Goal: Book appointment/travel/reservation

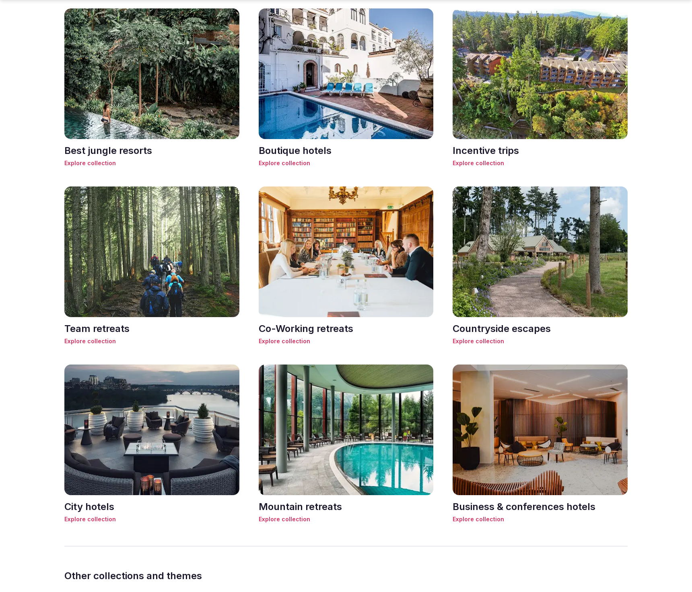
scroll to position [1035, 0]
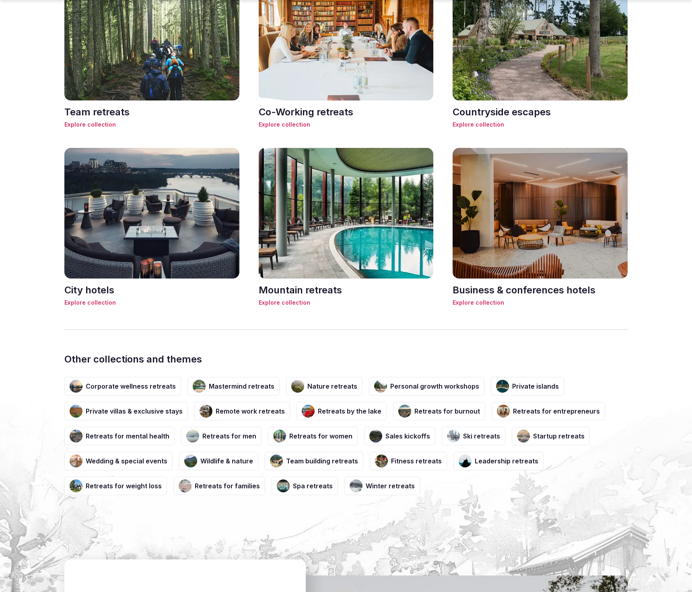
click at [154, 242] on img at bounding box center [151, 213] width 175 height 131
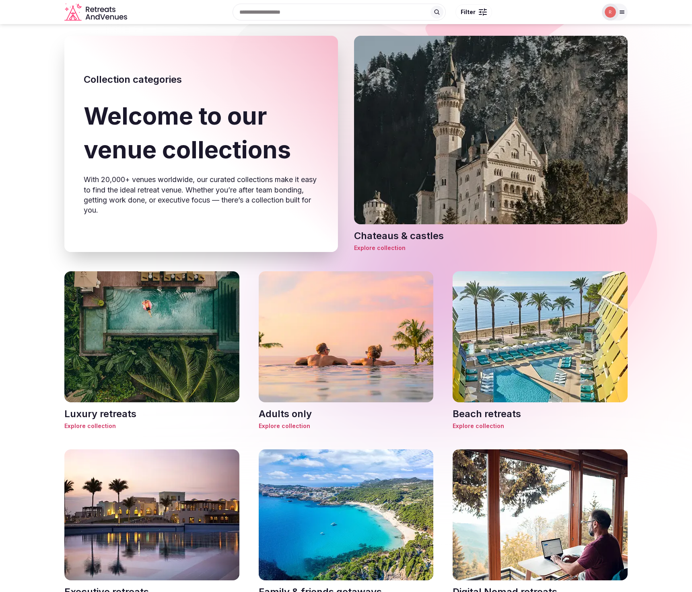
scroll to position [197, 0]
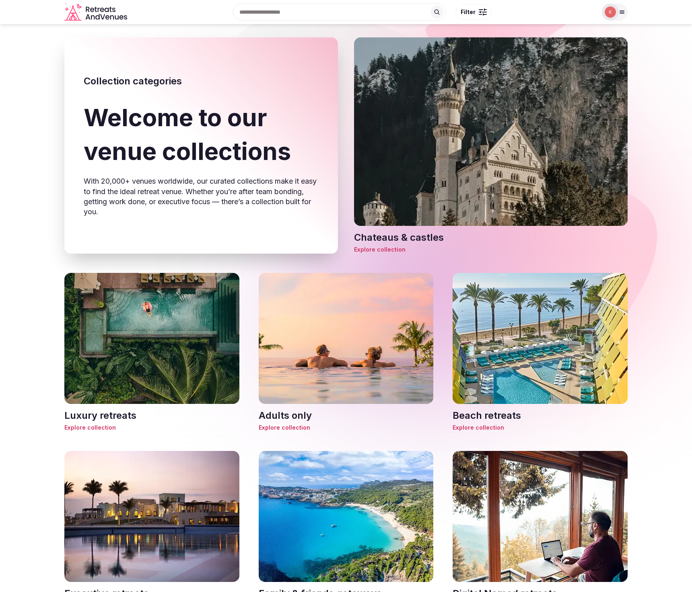
click at [499, 183] on img at bounding box center [490, 139] width 273 height 205
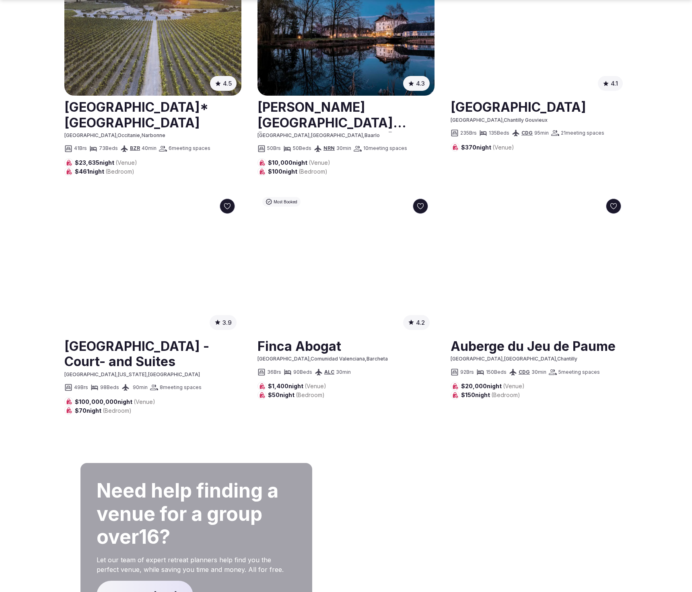
scroll to position [842, 0]
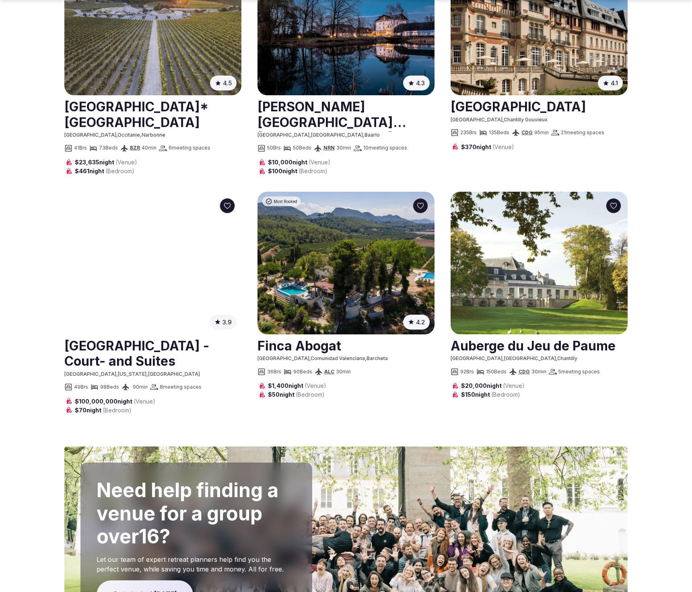
click at [139, 257] on div "3.9 ( 71 )" at bounding box center [152, 263] width 177 height 143
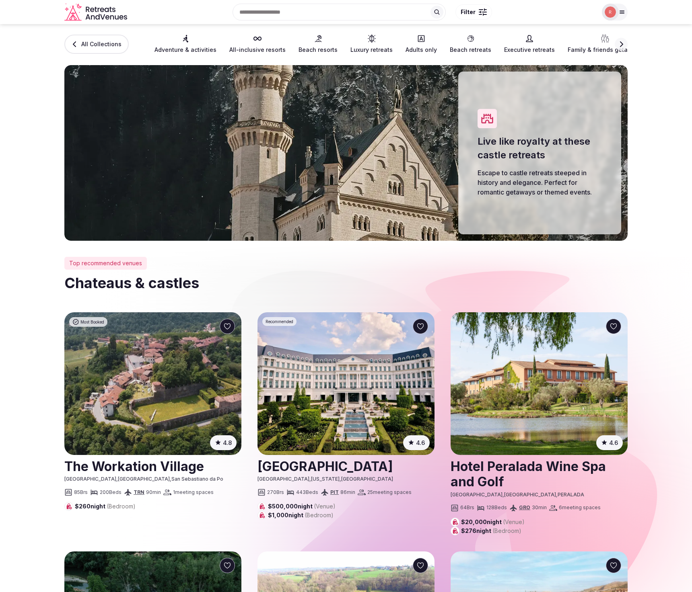
scroll to position [0, 0]
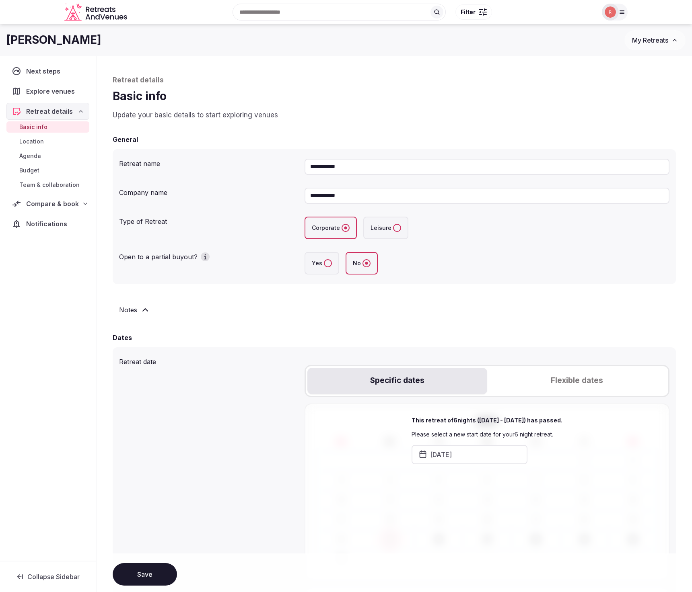
click at [661, 42] on span "My Retreats" at bounding box center [650, 40] width 36 height 8
click at [602, 70] on link "Test!!!" at bounding box center [633, 69] width 99 height 13
click at [49, 200] on span "Compare & book" at bounding box center [52, 204] width 53 height 10
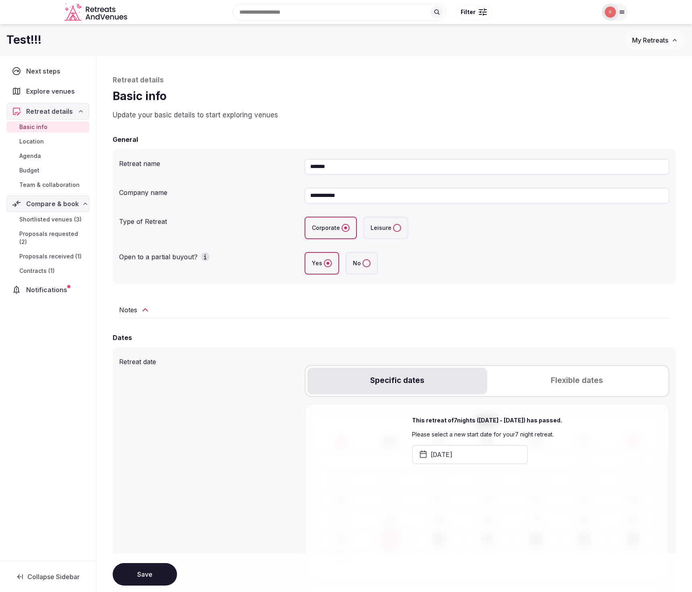
click at [52, 220] on span "Shortlisted venues (3)" at bounding box center [50, 220] width 62 height 8
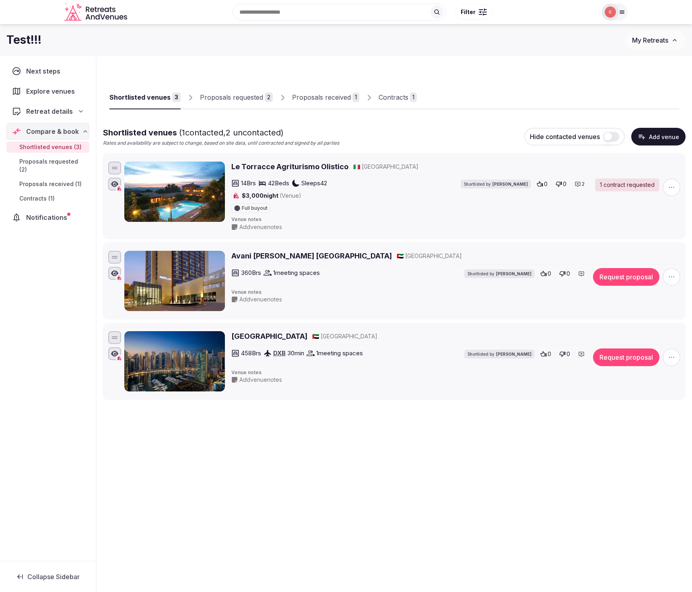
click at [670, 284] on span "button" at bounding box center [671, 277] width 18 height 18
click at [654, 227] on button "Mark as not a fit" at bounding box center [649, 228] width 67 height 13
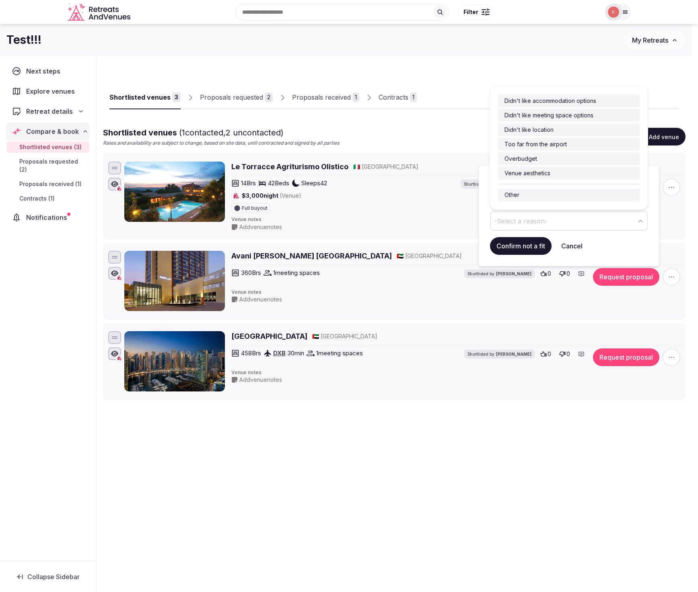
click at [546, 222] on span "-Select a reason-" at bounding box center [520, 221] width 53 height 9
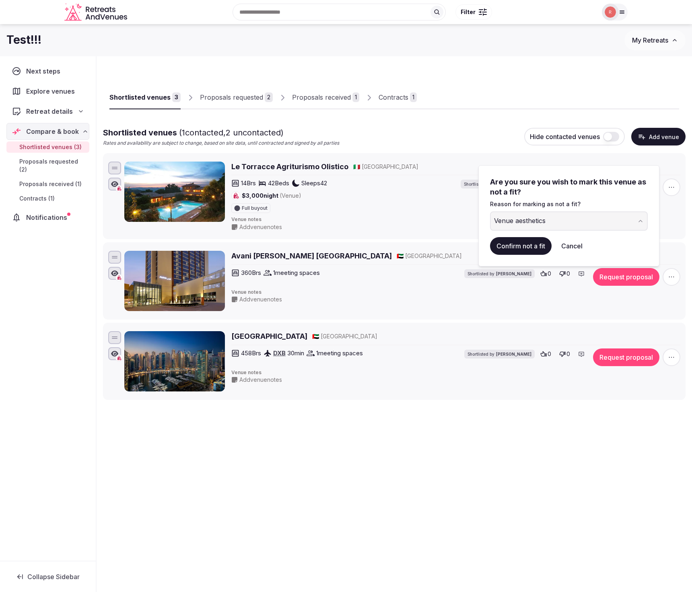
click at [527, 245] on button "Confirm not a fit" at bounding box center [521, 246] width 62 height 18
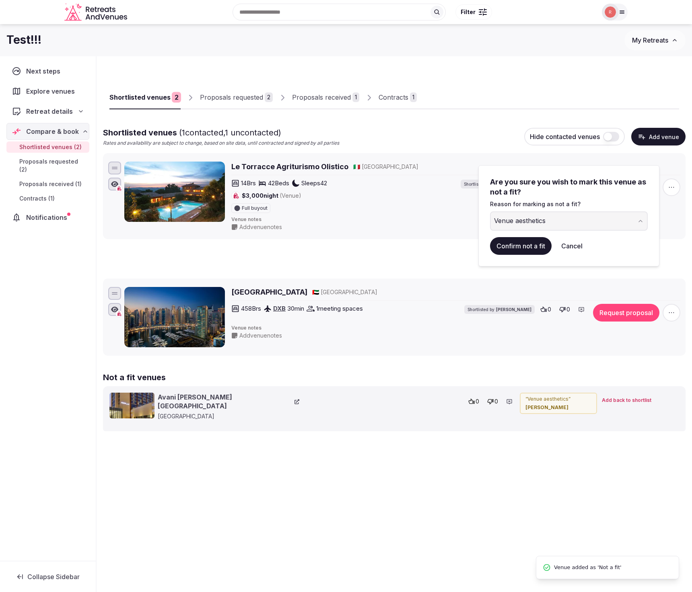
scroll to position [28, 0]
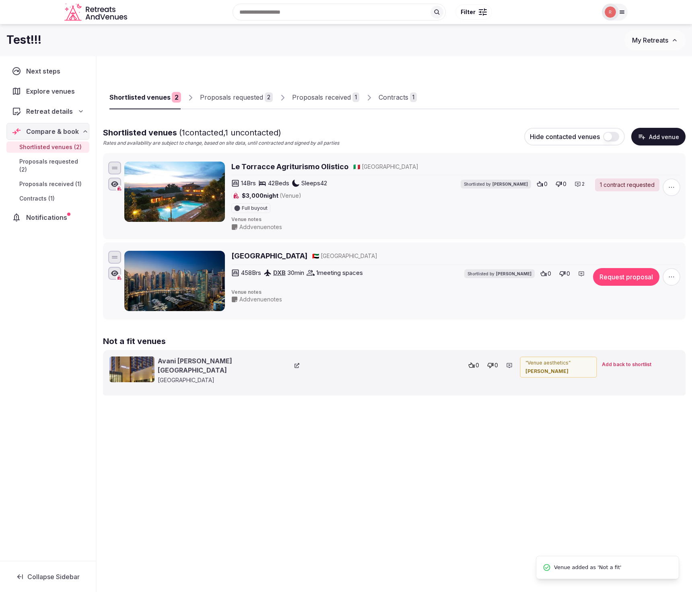
click at [657, 140] on button "Add venue" at bounding box center [658, 137] width 54 height 18
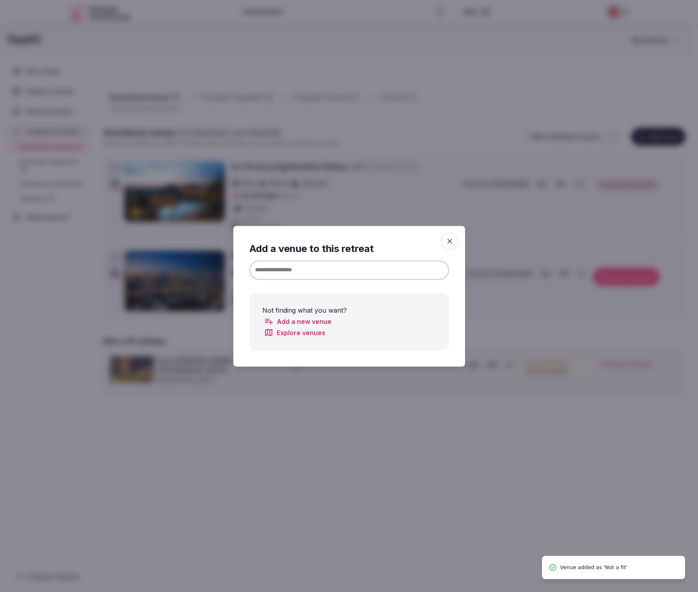
click at [362, 269] on input at bounding box center [348, 269] width 199 height 19
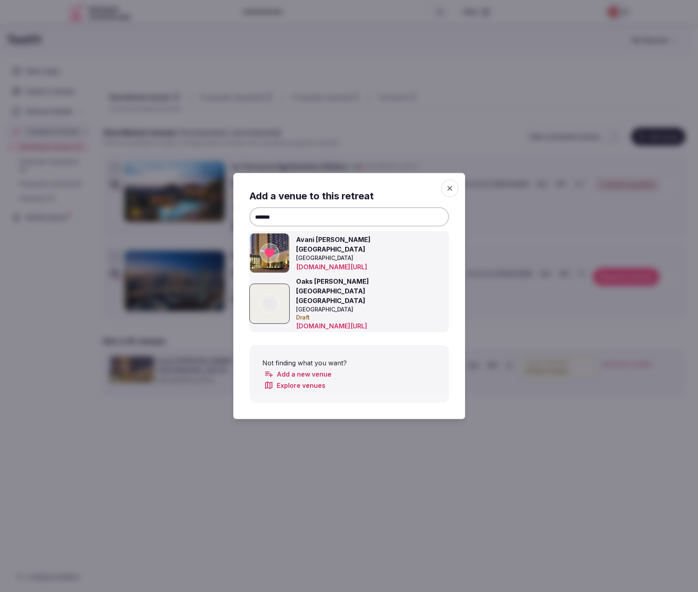
type input "*******"
click at [272, 258] on icon at bounding box center [269, 253] width 10 height 9
click at [457, 442] on div at bounding box center [349, 296] width 698 height 592
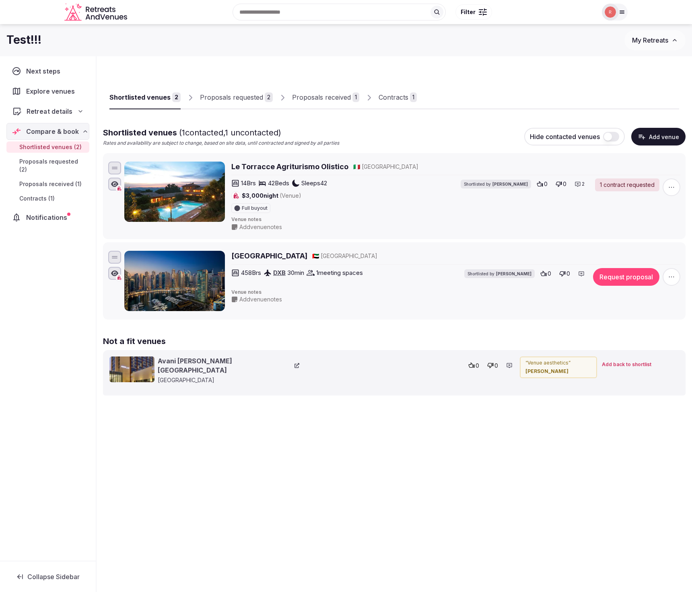
click at [54, 107] on span "Retreat details" at bounding box center [50, 112] width 46 height 10
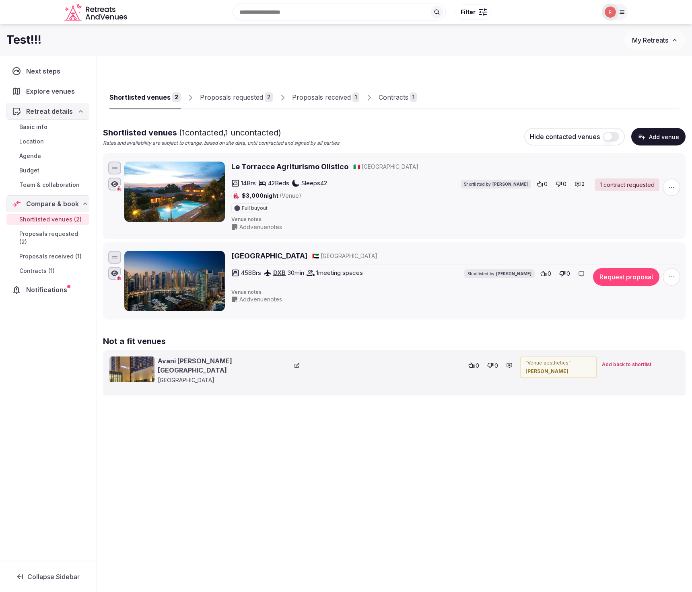
click at [282, 432] on div "Shortlisted venues 2 Proposals requested 2 Proposals received 1 Contracts 1 Sho…" at bounding box center [394, 267] width 595 height 423
click at [436, 431] on div "Shortlisted venues 2 Proposals requested 2 Proposals received 1 Contracts 1 Sho…" at bounding box center [394, 267] width 595 height 423
drag, startPoint x: 416, startPoint y: 481, endPoint x: 413, endPoint y: 485, distance: 5.2
click at [416, 481] on div "Shortlisted venues 2 Proposals requested 2 Proposals received 1 Contracts 1 Sho…" at bounding box center [394, 337] width 595 height 563
drag, startPoint x: 413, startPoint y: 485, endPoint x: 408, endPoint y: 481, distance: 6.0
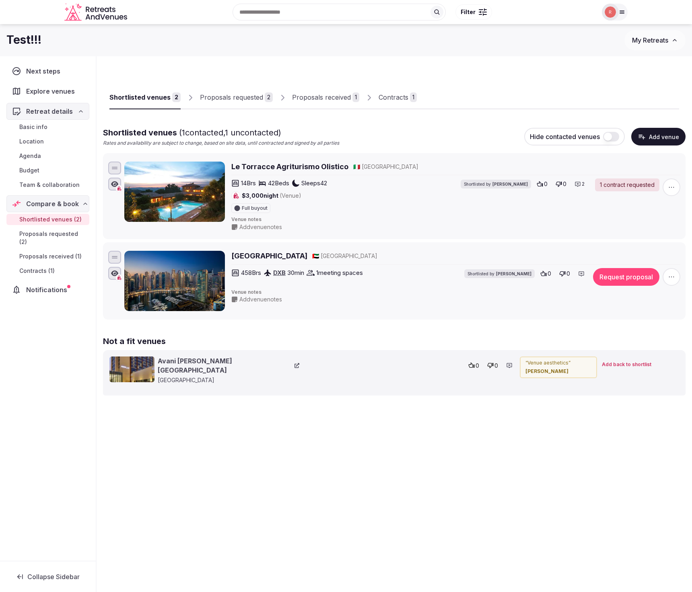
click at [411, 484] on div "Shortlisted venues 2 Proposals requested 2 Proposals received 1 Contracts 1 Sho…" at bounding box center [394, 337] width 595 height 563
drag, startPoint x: 388, startPoint y: 450, endPoint x: 374, endPoint y: 440, distance: 16.7
click at [388, 449] on div "Shortlisted venues 2 Proposals requested 2 Proposals received 1 Contracts 1 Sho…" at bounding box center [394, 267] width 595 height 423
click at [75, 524] on div "Next steps Explore venues Retreat details Basic info Location Agenda Budget Tea…" at bounding box center [48, 308] width 96 height 505
click at [220, 560] on div "Shortlisted venues 2 Proposals requested 2 Proposals received 1 Contracts 1 Sho…" at bounding box center [394, 337] width 595 height 563
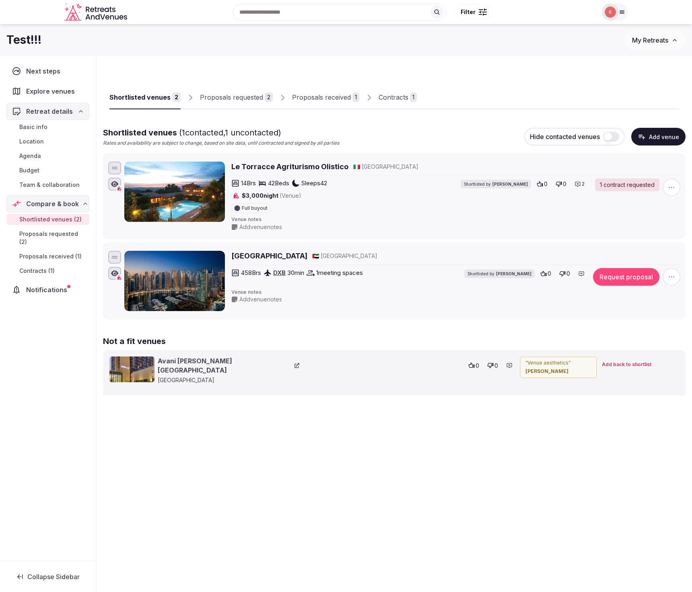
drag, startPoint x: 211, startPoint y: 557, endPoint x: 61, endPoint y: 562, distance: 150.1
click at [205, 557] on div "Shortlisted venues 2 Proposals requested 2 Proposals received 1 Contracts 1 Sho…" at bounding box center [394, 337] width 595 height 563
click at [45, 581] on button "Collapse Sidebar" at bounding box center [47, 577] width 83 height 18
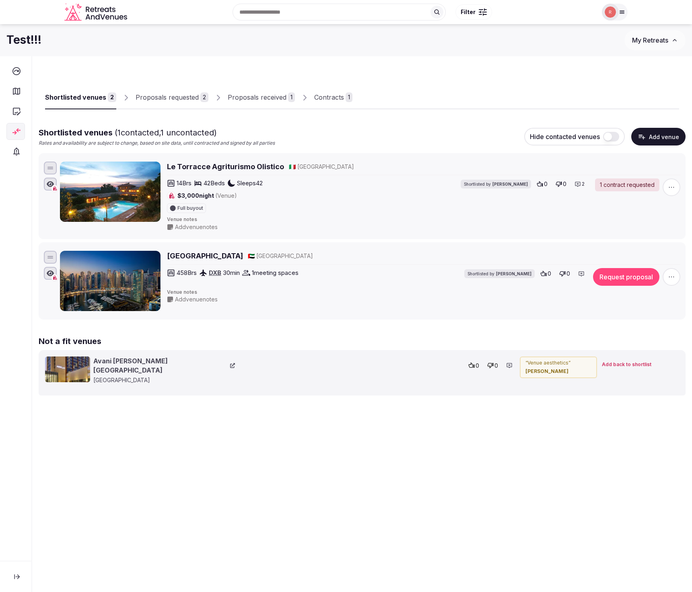
click at [21, 579] on button at bounding box center [16, 577] width 21 height 18
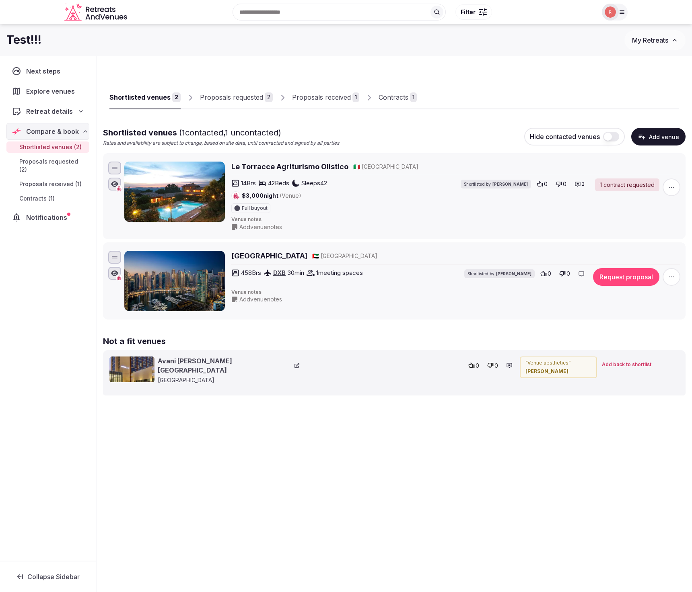
click at [22, 578] on icon at bounding box center [20, 577] width 8 height 8
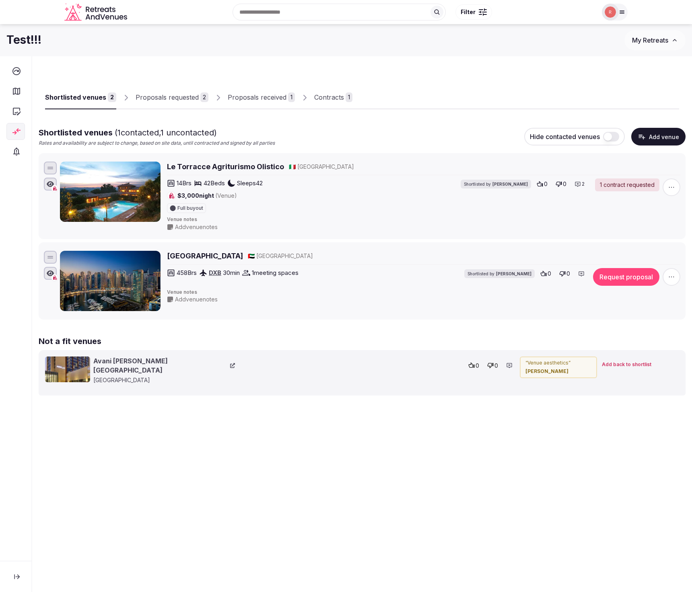
click at [22, 578] on button at bounding box center [16, 577] width 21 height 18
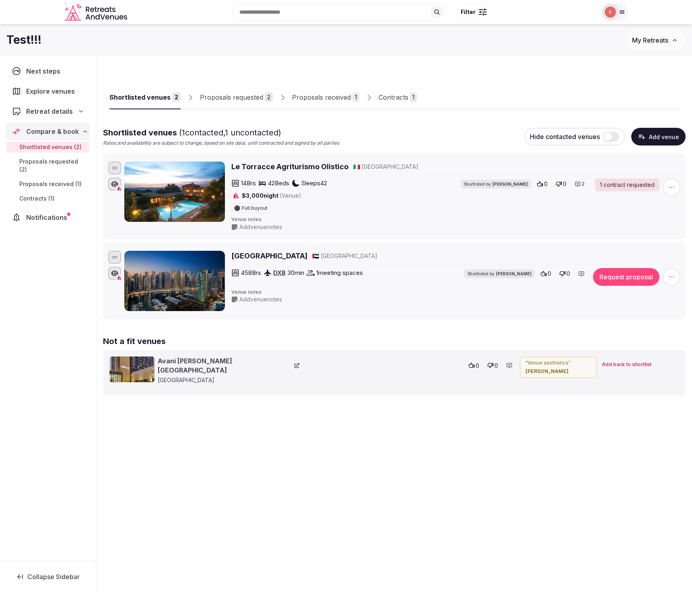
click at [22, 578] on icon at bounding box center [20, 577] width 6 height 5
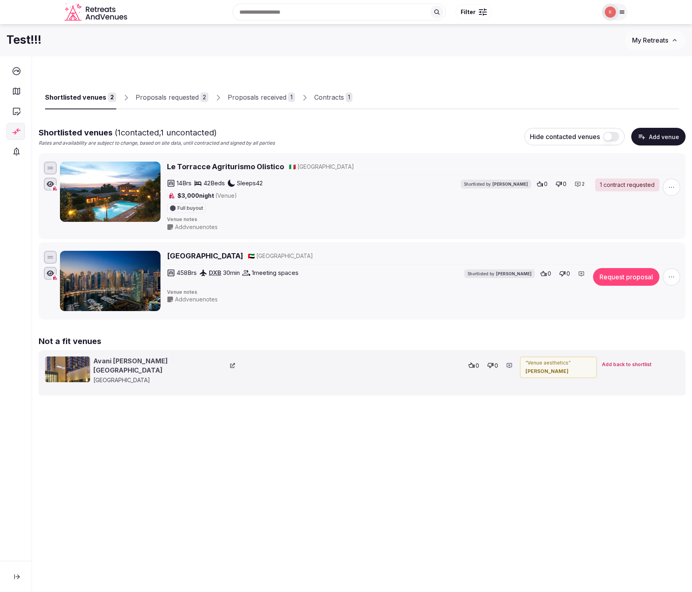
click at [22, 578] on button at bounding box center [16, 577] width 21 height 18
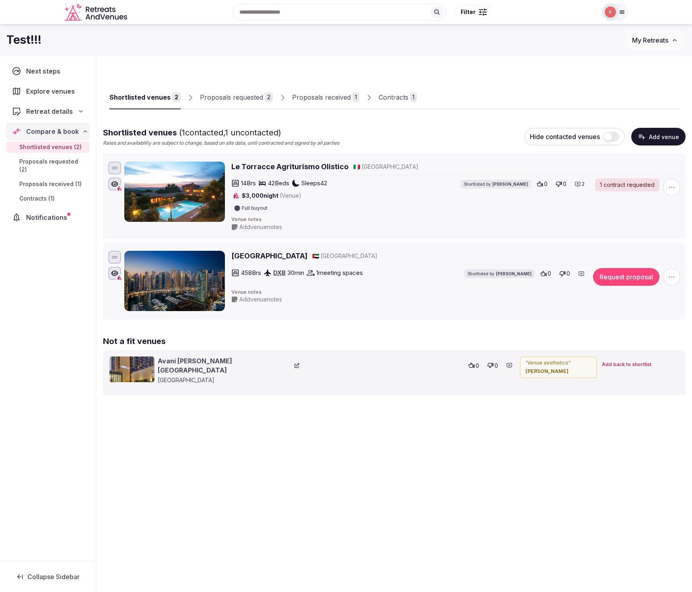
click at [23, 578] on icon at bounding box center [20, 577] width 6 height 5
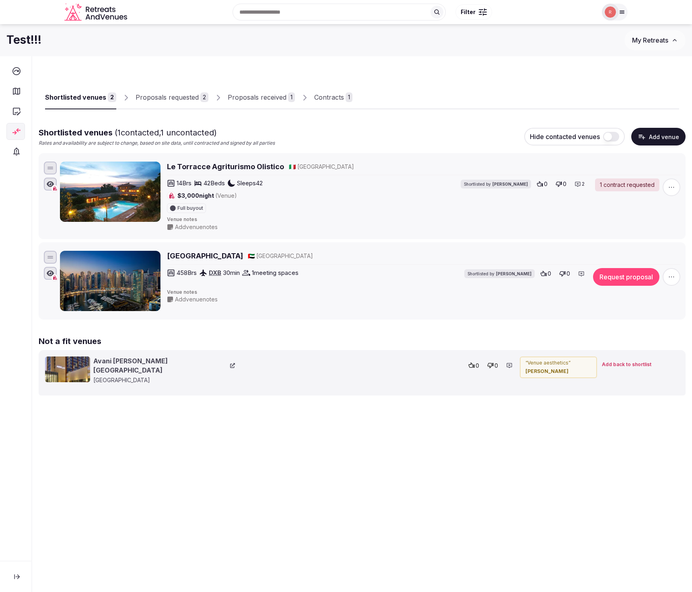
click at [23, 578] on button at bounding box center [16, 577] width 21 height 18
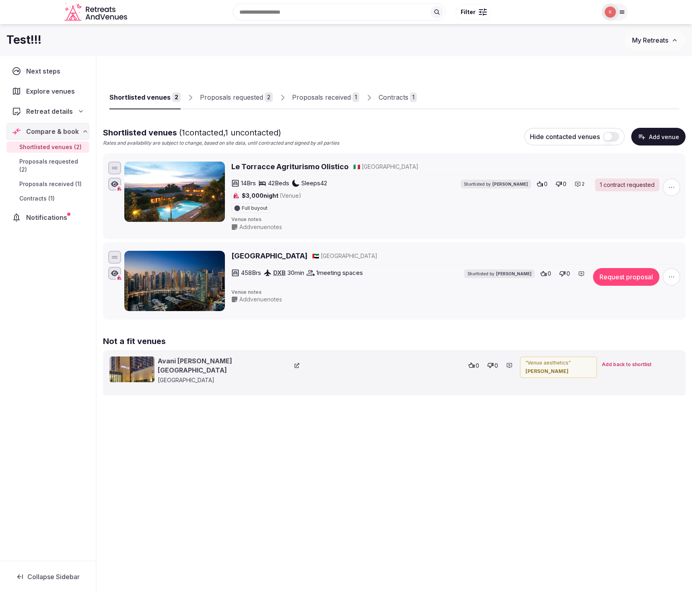
click at [23, 578] on icon at bounding box center [20, 577] width 6 height 5
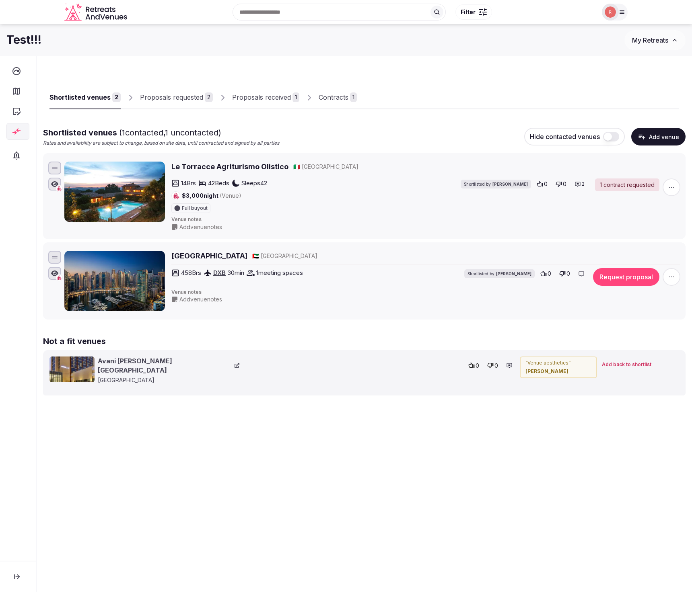
click at [23, 578] on button "Collapse Sidebar" at bounding box center [20, 577] width 28 height 18
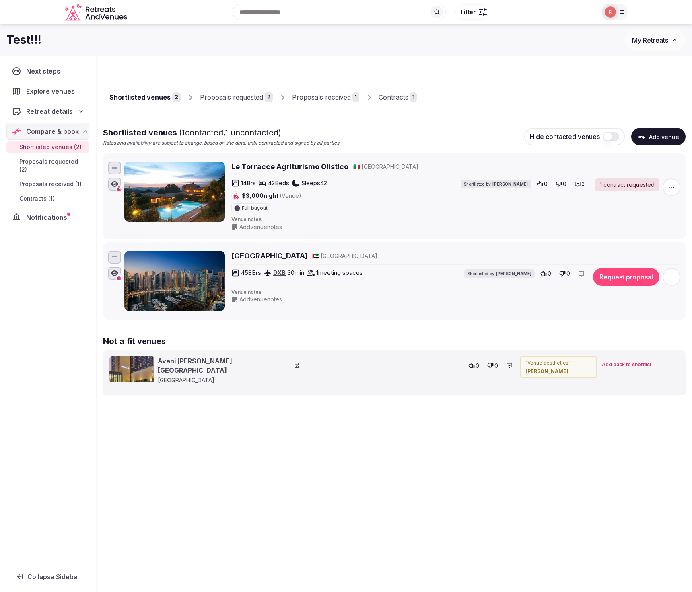
click at [23, 578] on icon at bounding box center [20, 577] width 6 height 5
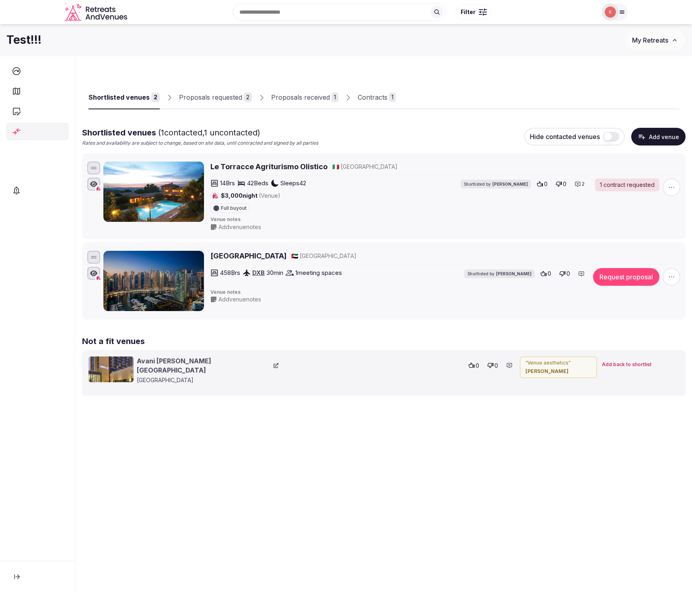
click at [23, 578] on button "Collapse Sidebar" at bounding box center [36, 577] width 60 height 18
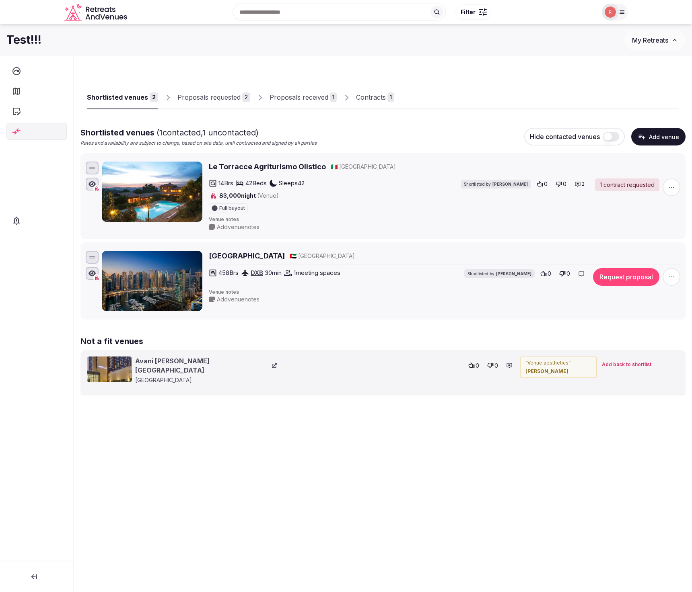
click at [23, 578] on button "Collapse Sidebar" at bounding box center [36, 577] width 60 height 18
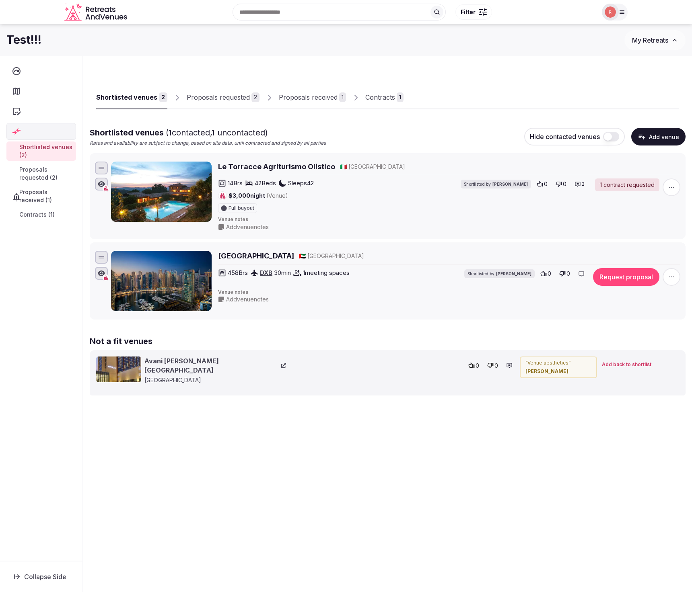
click at [23, 578] on button "Collapse Sidebar" at bounding box center [39, 577] width 66 height 18
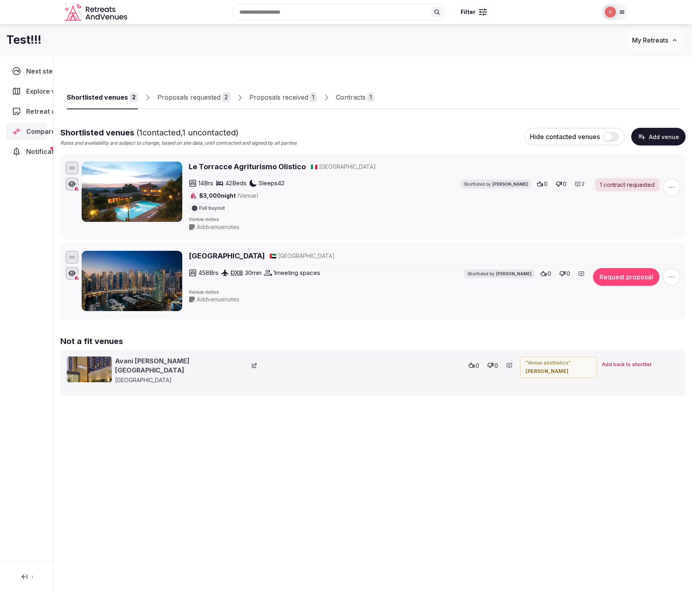
click at [23, 578] on button "Collapse Sidebar" at bounding box center [26, 577] width 40 height 18
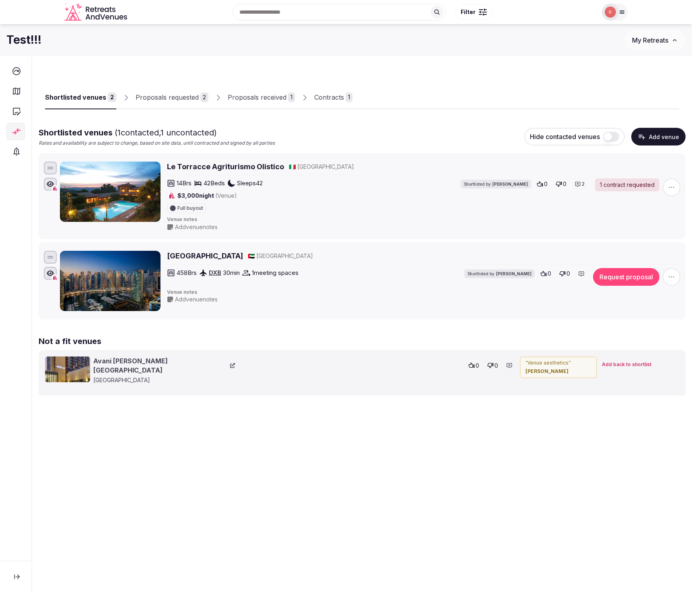
click at [23, 578] on button at bounding box center [16, 577] width 21 height 18
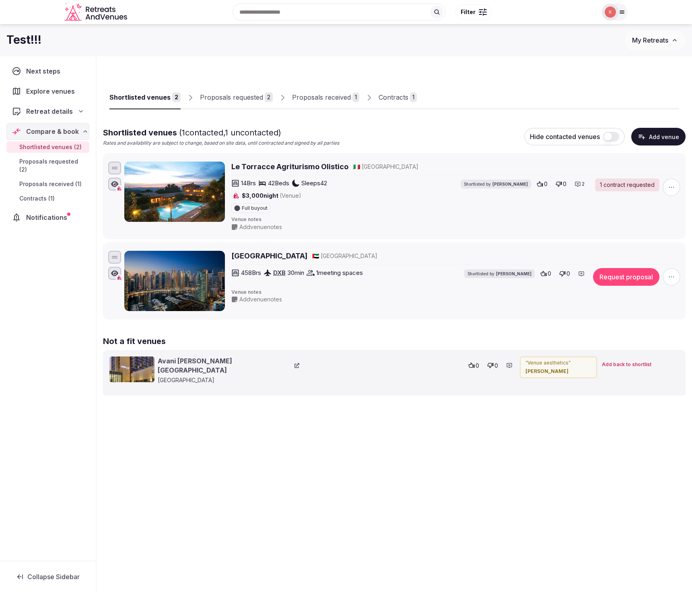
click at [23, 578] on icon at bounding box center [20, 577] width 6 height 5
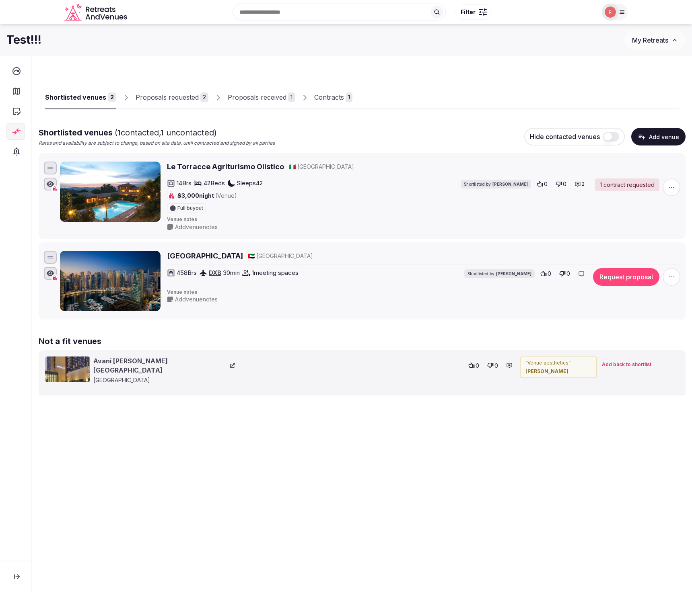
click at [23, 579] on button at bounding box center [16, 577] width 21 height 18
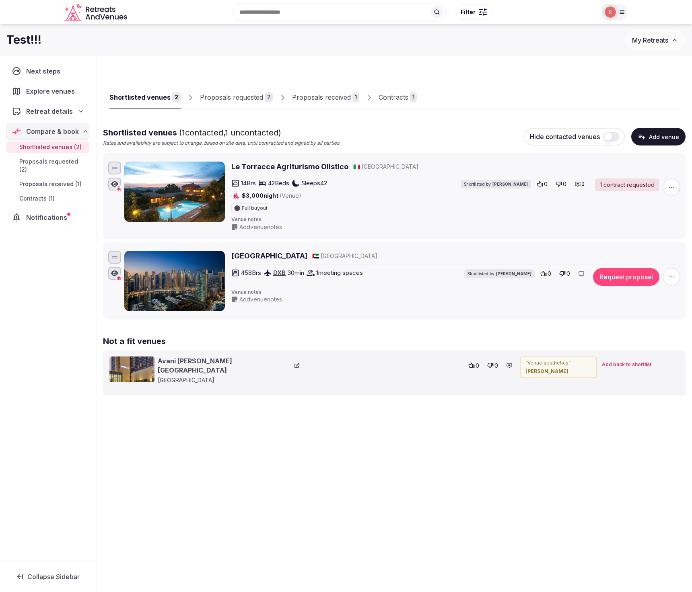
click at [23, 579] on icon at bounding box center [20, 577] width 6 height 5
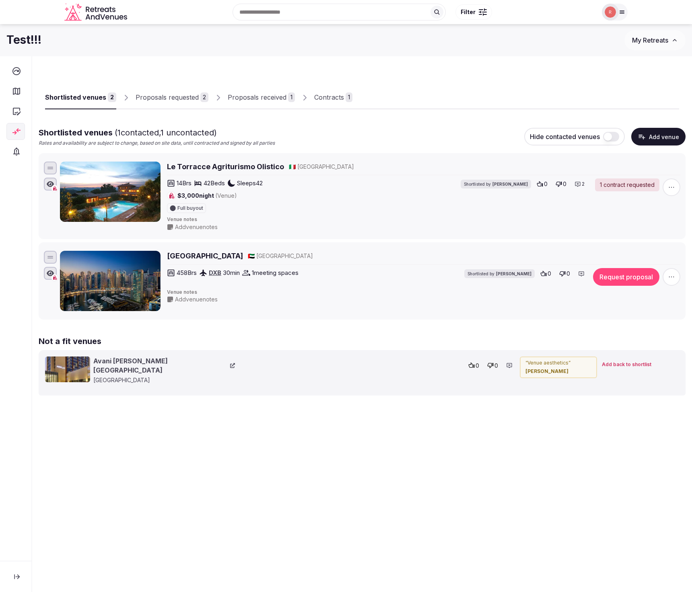
click at [23, 579] on button at bounding box center [16, 577] width 21 height 18
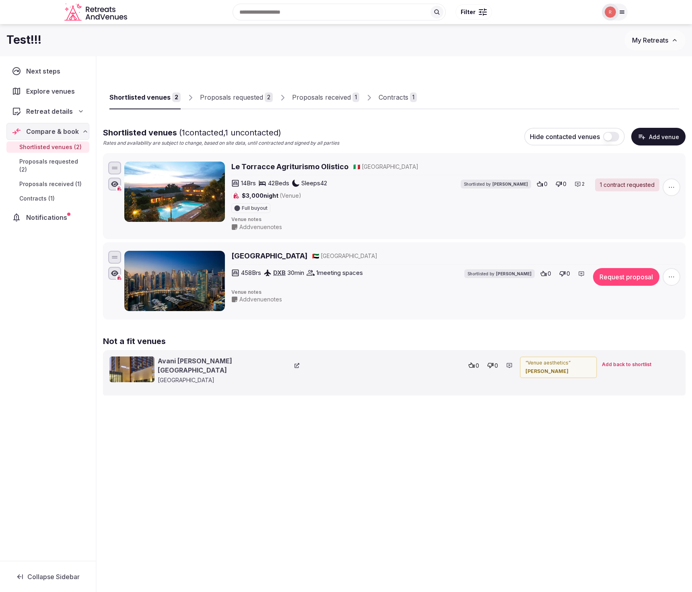
drag, startPoint x: 223, startPoint y: 493, endPoint x: 201, endPoint y: 484, distance: 23.2
click at [222, 493] on div "Shortlisted venues 2 Proposals requested 2 Proposals received 1 Contracts 1 Sho…" at bounding box center [394, 337] width 595 height 563
click at [213, 42] on div "Test!!!" at bounding box center [315, 40] width 618 height 16
click at [287, 500] on div "Shortlisted venues 2 Proposals requested 2 Proposals received 1 Contracts 1 Sho…" at bounding box center [394, 337] width 595 height 563
drag, startPoint x: 333, startPoint y: 511, endPoint x: 362, endPoint y: 478, distance: 43.9
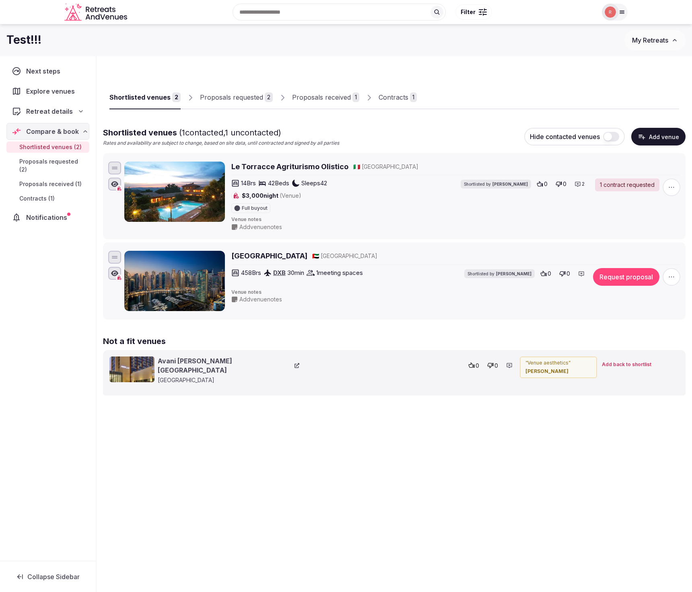
click at [334, 511] on div "Shortlisted venues 2 Proposals requested 2 Proposals received 1 Contracts 1 Sho…" at bounding box center [394, 337] width 595 height 563
click at [222, 432] on div "Shortlisted venues 2 Proposals requested 2 Proposals received 1 Contracts 1 Sho…" at bounding box center [394, 267] width 595 height 423
drag, startPoint x: 477, startPoint y: 524, endPoint x: 512, endPoint y: 480, distance: 56.3
click at [476, 522] on div "Shortlisted venues 2 Proposals requested 2 Proposals received 1 Contracts 1 Sho…" at bounding box center [394, 337] width 595 height 563
click at [638, 363] on span "Add back to shortlist" at bounding box center [626, 365] width 49 height 7
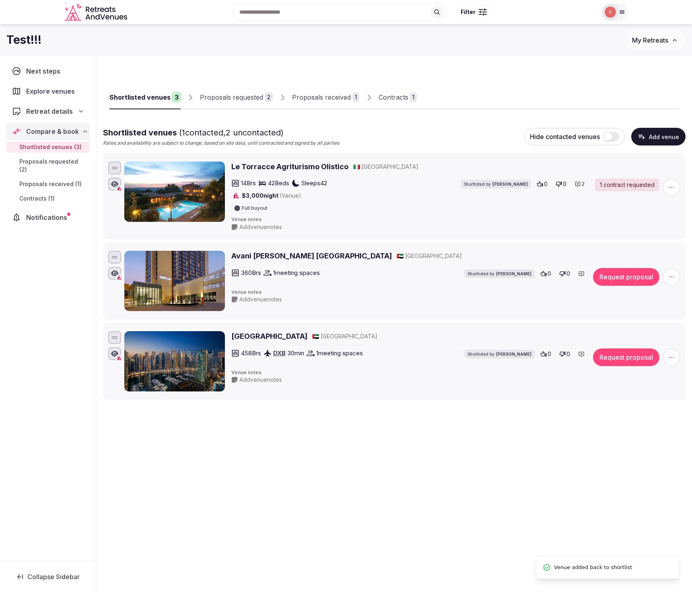
click at [461, 481] on div "Shortlisted venues 3 Proposals requested 2 Proposals received 1 Contracts 1 Sho…" at bounding box center [394, 270] width 595 height 428
click at [228, 99] on div "Proposals requested" at bounding box center [231, 98] width 63 height 10
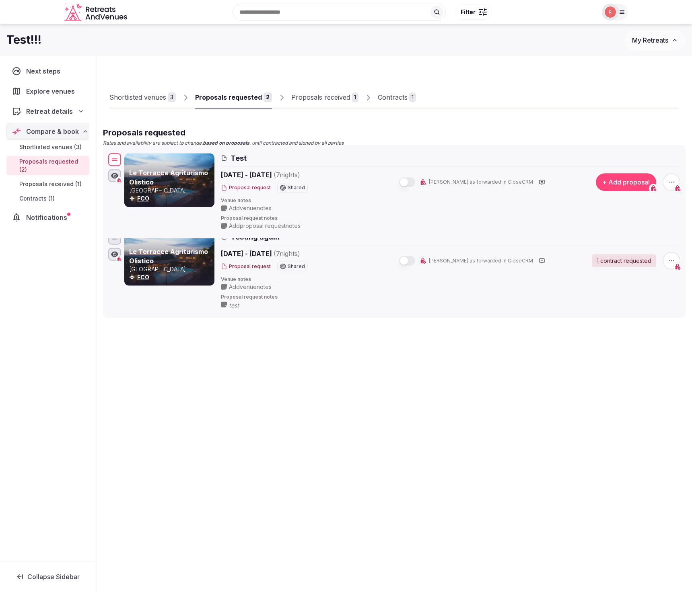
drag, startPoint x: 113, startPoint y: 258, endPoint x: 111, endPoint y: 159, distance: 99.4
click at [111, 158] on div at bounding box center [114, 159] width 13 height 13
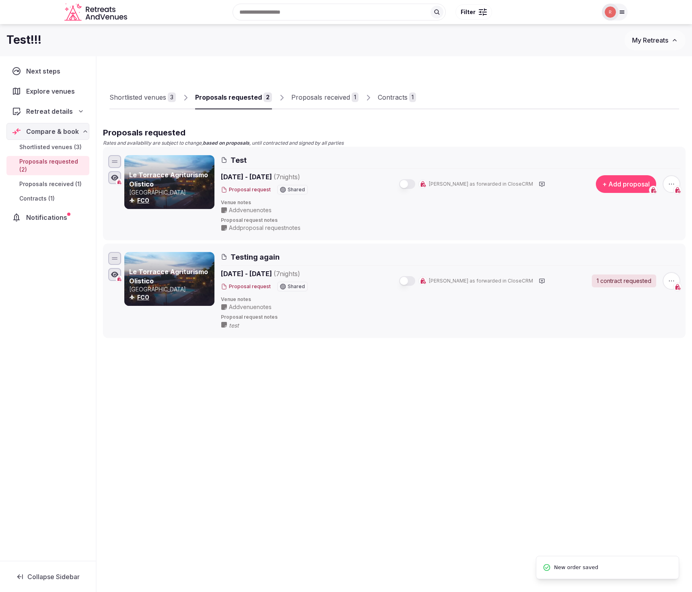
click at [325, 449] on div "Shortlisted venues 3 Proposals requested 2 Proposals received 1 Contracts 1 Pro…" at bounding box center [394, 337] width 595 height 563
